Goal: Information Seeking & Learning: Learn about a topic

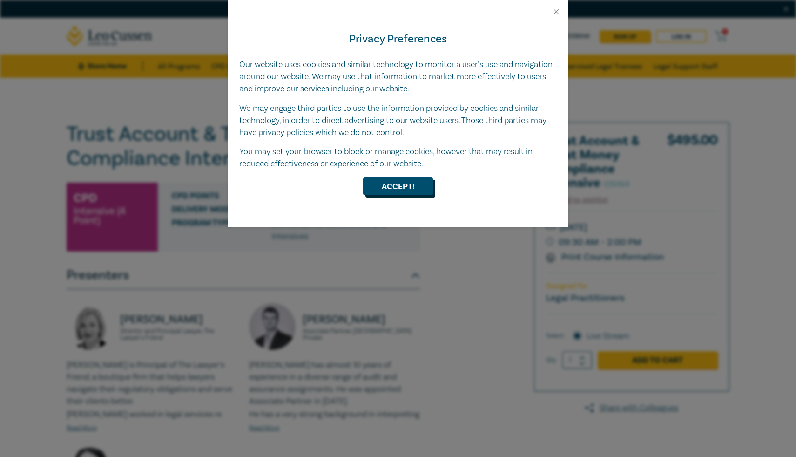
click at [397, 189] on button "Accept!" at bounding box center [398, 186] width 70 height 18
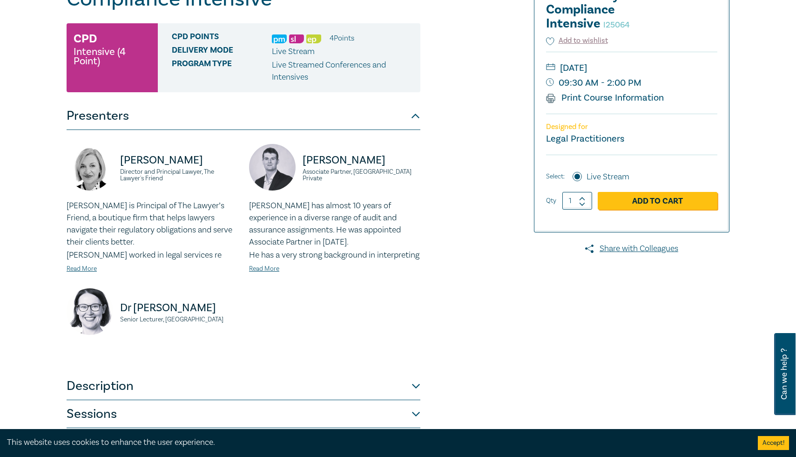
scroll to position [335, 0]
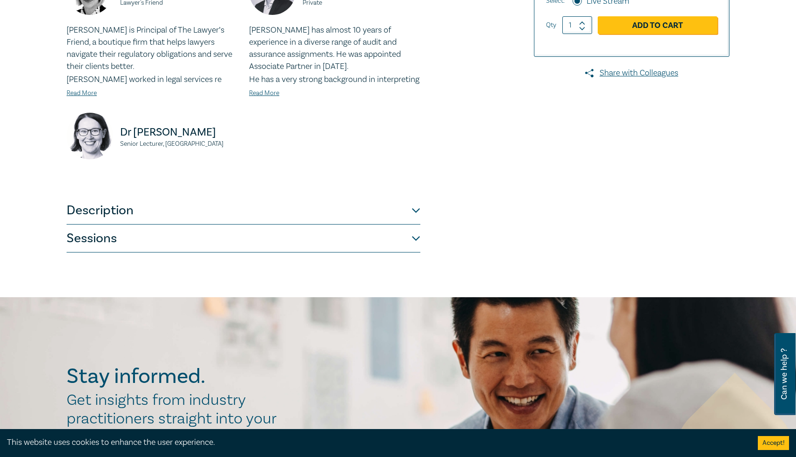
click at [417, 224] on button "Description" at bounding box center [244, 210] width 354 height 28
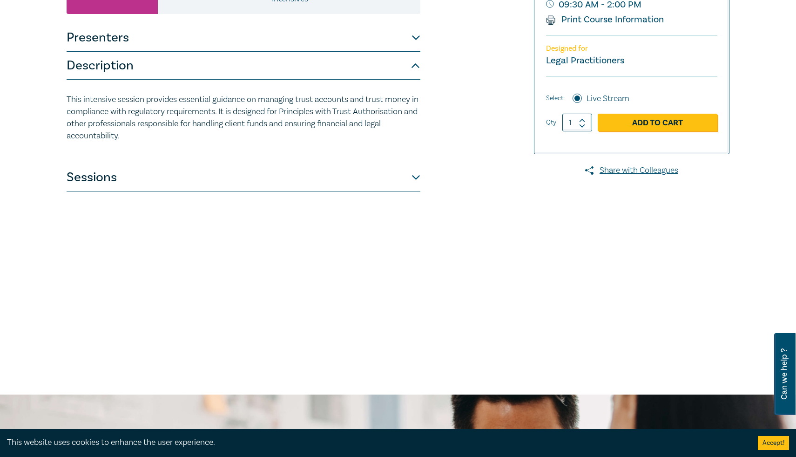
scroll to position [207, 0]
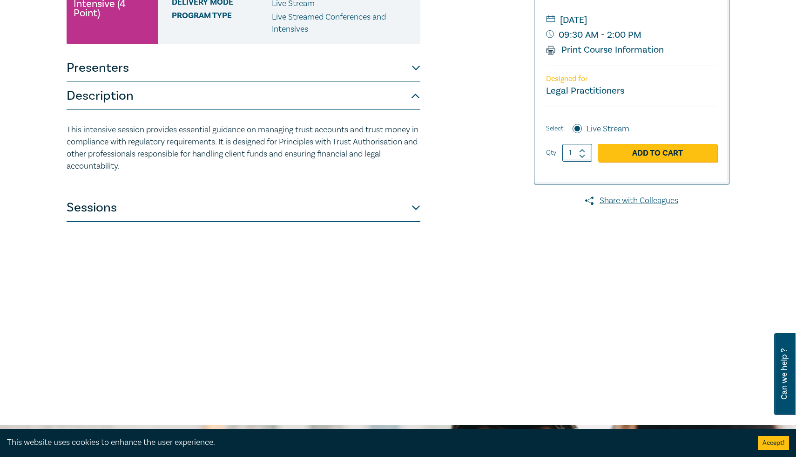
click at [411, 212] on button "Sessions" at bounding box center [244, 208] width 354 height 28
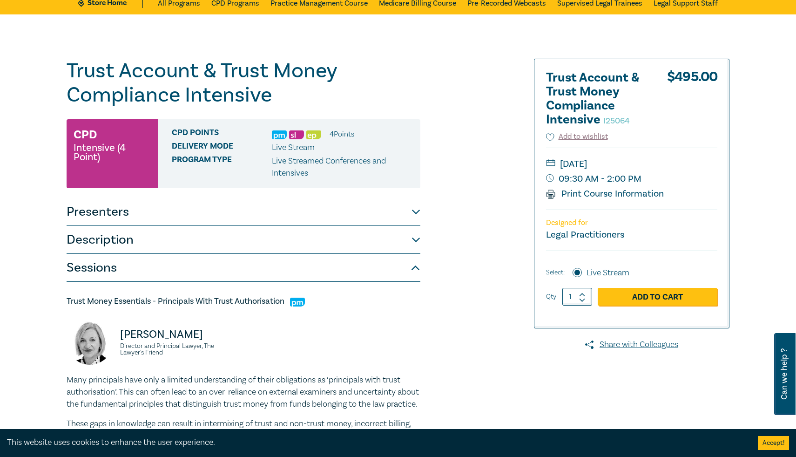
scroll to position [0, 0]
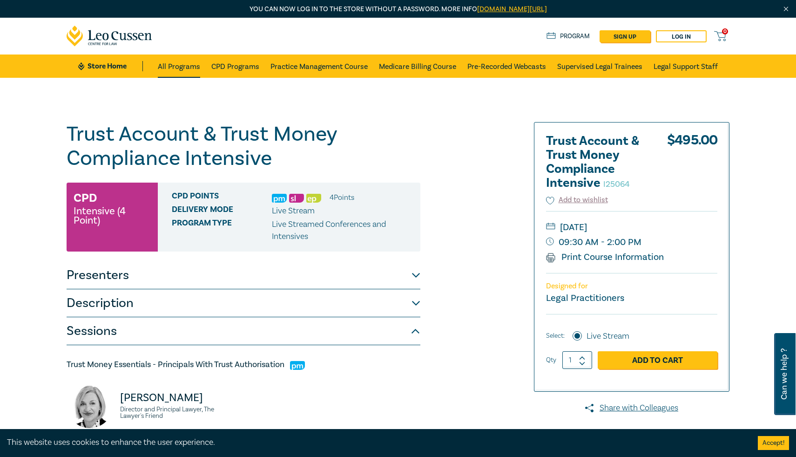
click at [182, 63] on link "All Programs" at bounding box center [179, 65] width 42 height 23
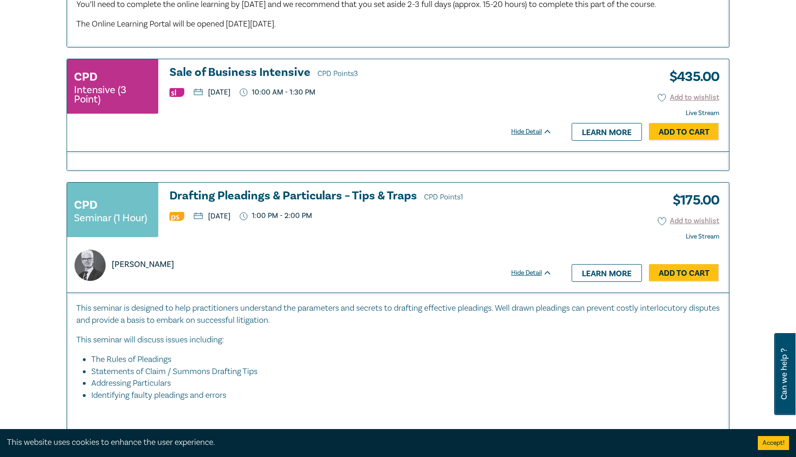
scroll to position [2181, 0]
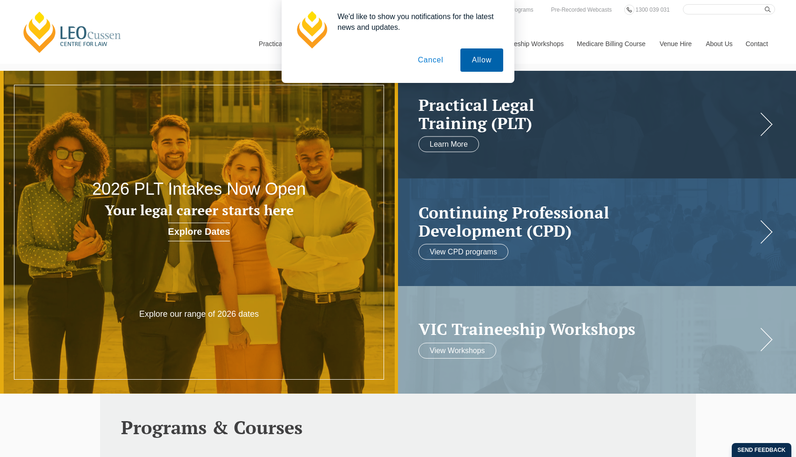
click at [477, 56] on button "Allow" at bounding box center [481, 59] width 43 height 23
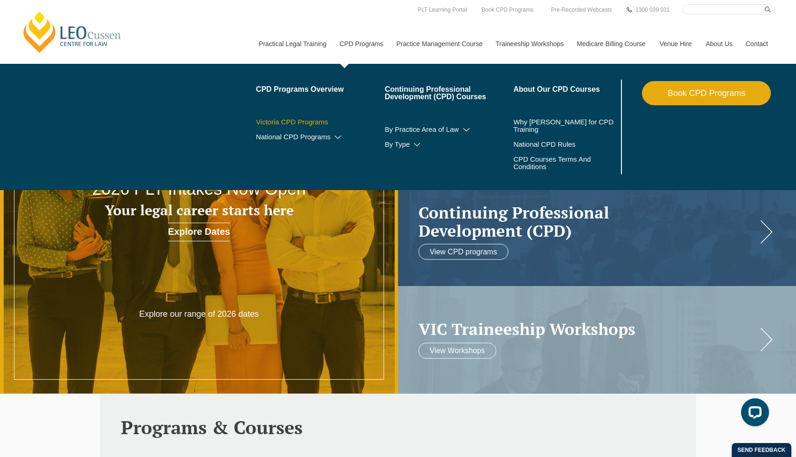
click at [304, 121] on link "Victoria CPD Programs" at bounding box center [320, 121] width 129 height 7
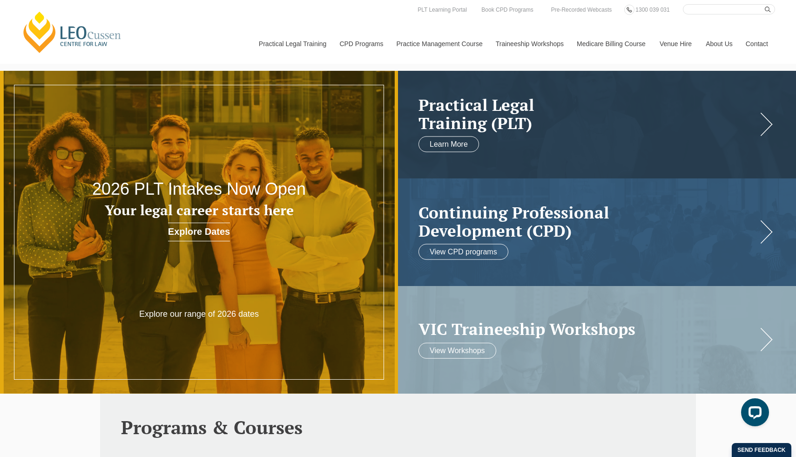
click at [698, 8] on input "Search here" at bounding box center [729, 9] width 92 height 10
type input "trust account course"
click at [767, 11] on icon "submit" at bounding box center [768, 10] width 6 height 6
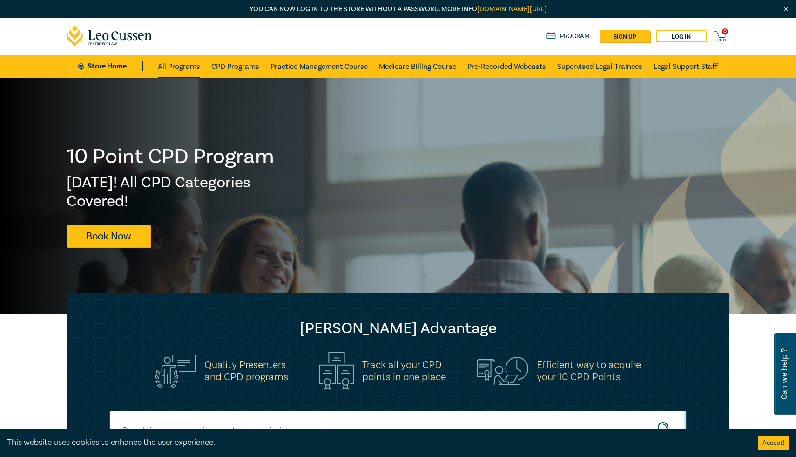
click at [176, 61] on link "All Programs" at bounding box center [179, 65] width 42 height 23
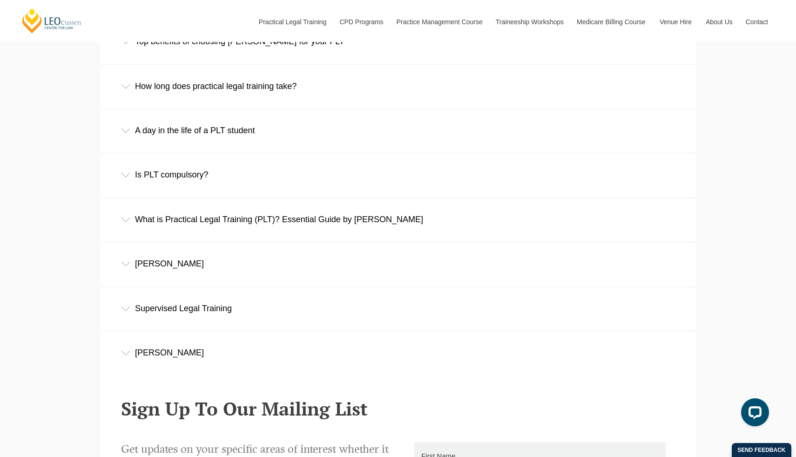
scroll to position [439, 0]
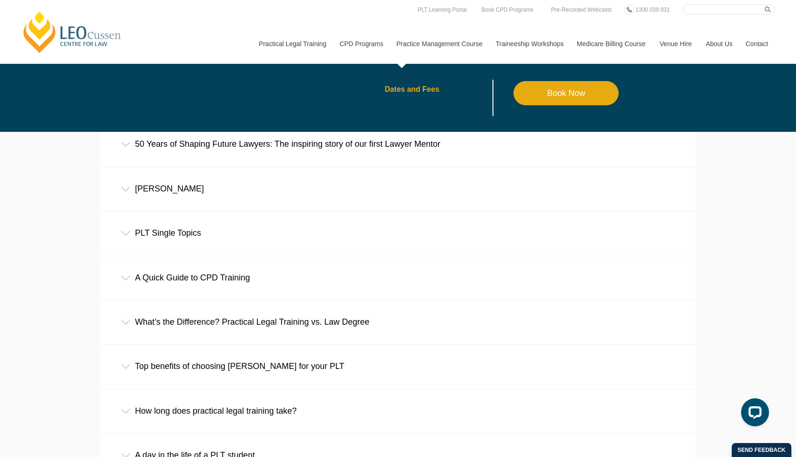
click at [408, 89] on link "Dates and Fees" at bounding box center [448, 89] width 129 height 7
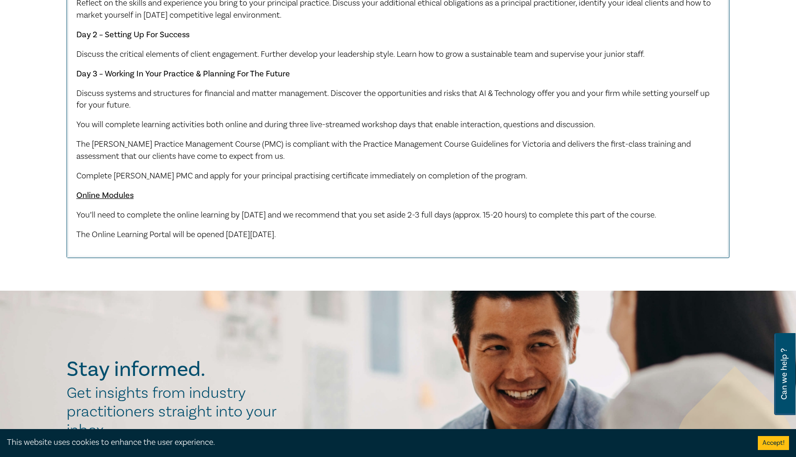
scroll to position [1472, 0]
